Goal: Find specific page/section: Find specific page/section

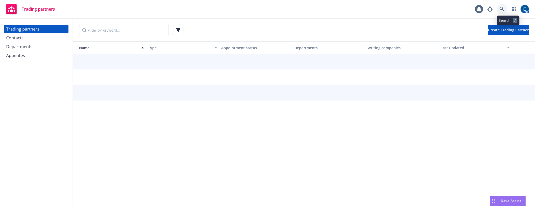
click at [504, 9] on icon at bounding box center [502, 9] width 5 height 5
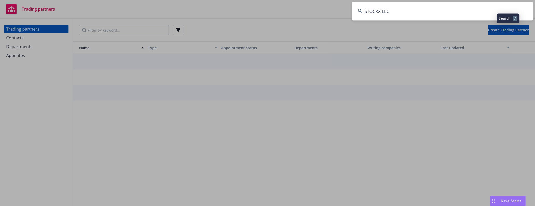
type input "STOCKX LLC"
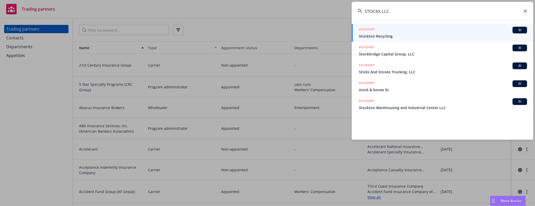
click at [407, 12] on input "STOCKX LLC" at bounding box center [443, 11] width 182 height 19
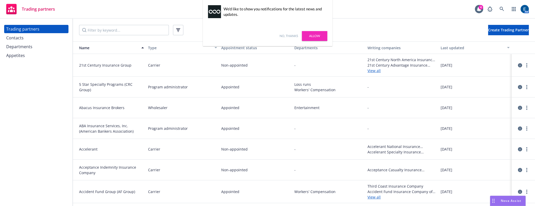
click at [286, 36] on link "No, thanks" at bounding box center [289, 36] width 18 height 5
click at [35, 122] on div "Trading partners Contacts Departments Appetites" at bounding box center [36, 113] width 73 height 188
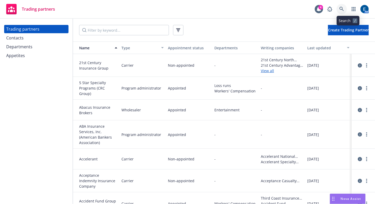
click at [345, 6] on link at bounding box center [341, 9] width 10 height 10
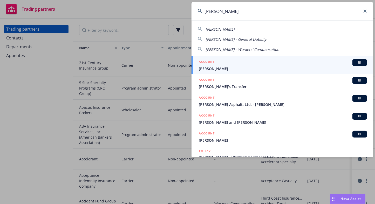
type input "willy nilly"
click at [290, 61] on div "ACCOUNT BI" at bounding box center [283, 62] width 168 height 7
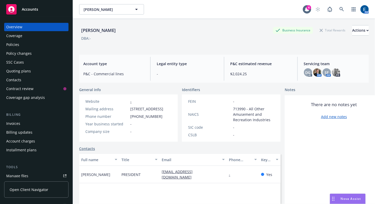
click at [17, 40] on div "Policies" at bounding box center [36, 44] width 60 height 8
